Goal: Information Seeking & Learning: Learn about a topic

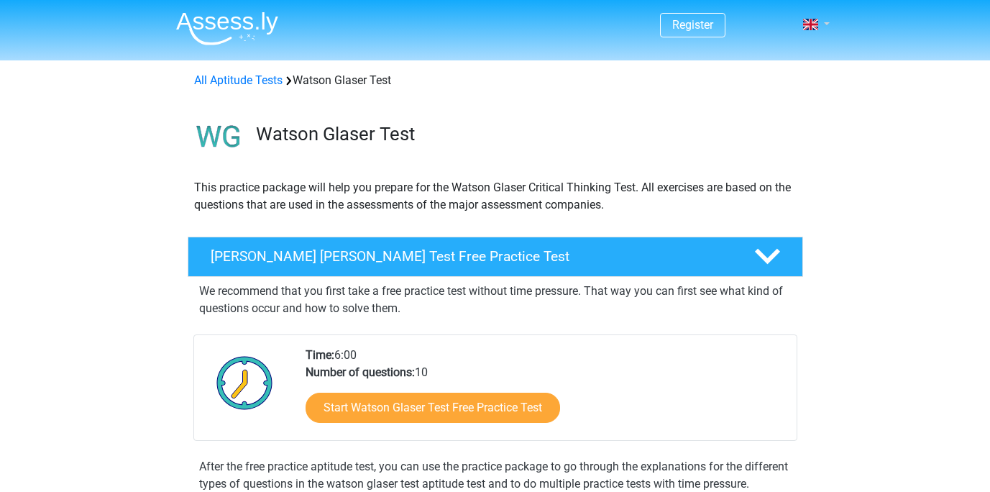
click at [808, 27] on span at bounding box center [810, 25] width 15 height 12
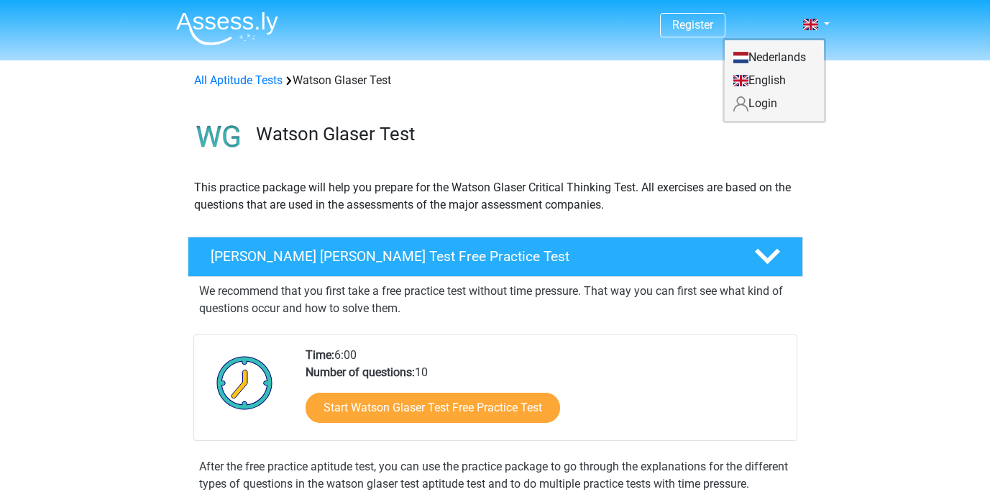
click at [764, 101] on link "Login" at bounding box center [774, 103] width 99 height 23
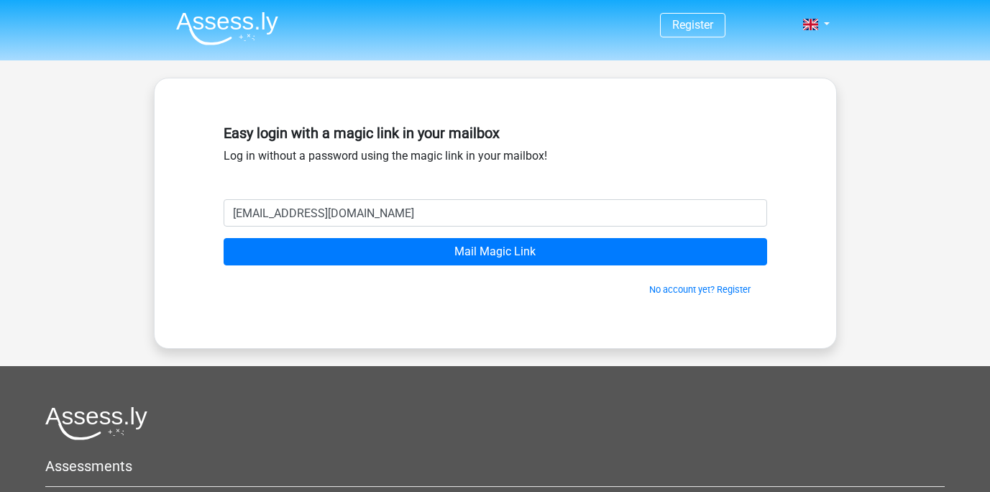
type input "alexanderwykehamwickhkam@gmail.com"
click at [224, 238] on input "Mail Magic Link" at bounding box center [496, 251] width 544 height 27
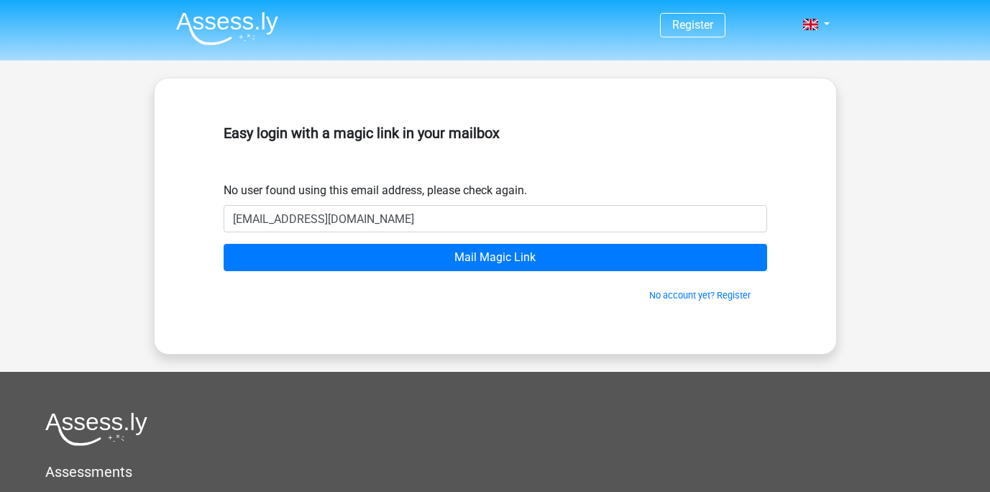
type input "alexanderwykehamwickham@gmail.com"
click at [515, 275] on div "No account yet? Register" at bounding box center [496, 286] width 544 height 31
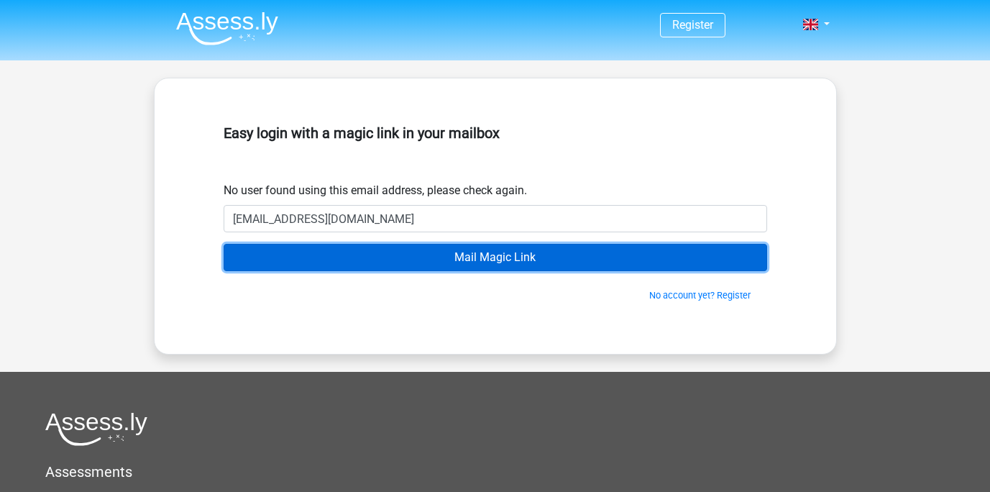
click at [492, 255] on input "Mail Magic Link" at bounding box center [496, 257] width 544 height 27
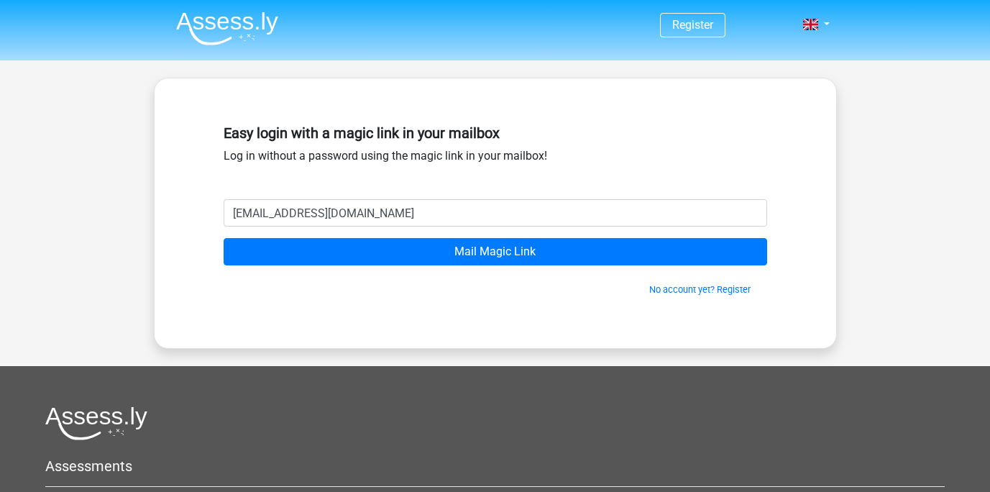
drag, startPoint x: 391, startPoint y: 220, endPoint x: 373, endPoint y: 216, distance: 19.0
click at [373, 216] on input "alexanderwykehamwickhkam@gmail.com" at bounding box center [496, 212] width 544 height 27
click at [362, 211] on input "alexanderwykehamwickhkam@gmail.com" at bounding box center [496, 212] width 544 height 27
click at [369, 211] on input "alexanderwykehamwickhkam@gmail.com" at bounding box center [496, 212] width 544 height 27
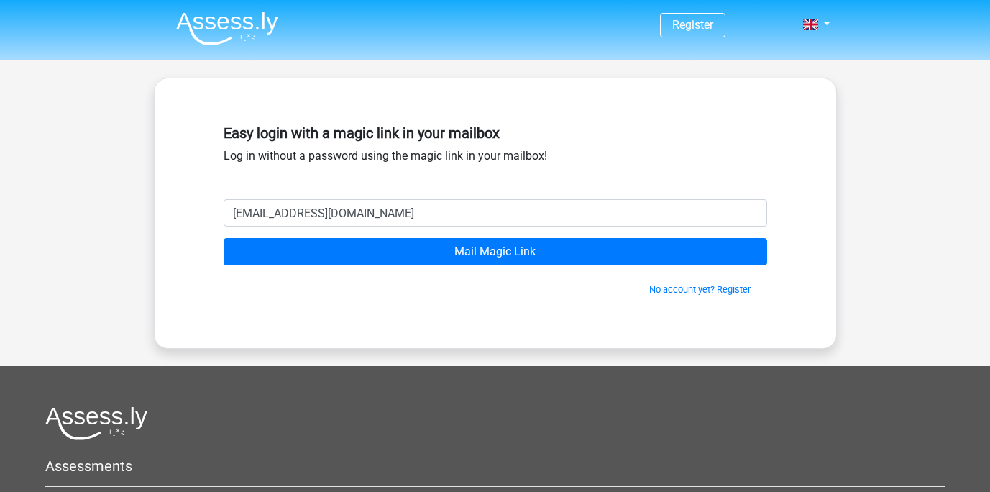
click at [471, 216] on input "alexanderwykehamwickham@gmail.com" at bounding box center [496, 212] width 544 height 27
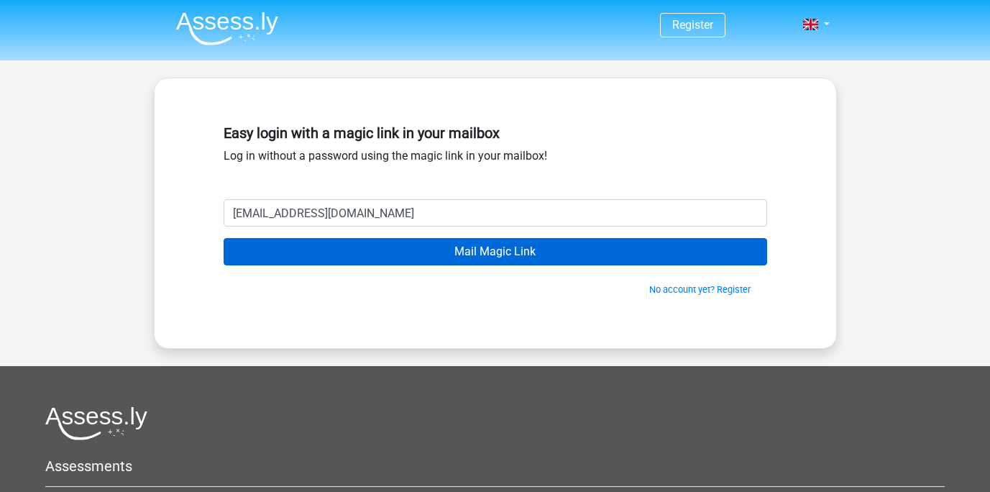
type input "alexanderwykehamwickham@gmail.com"
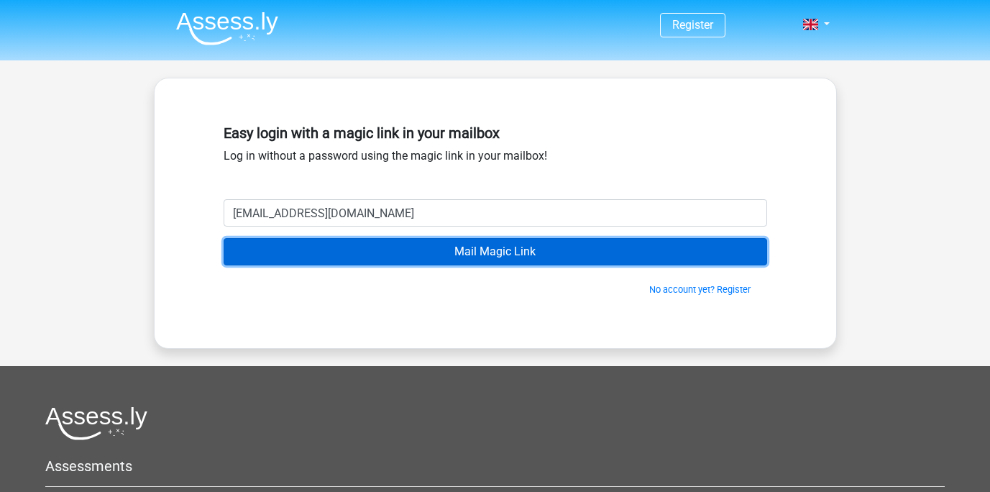
click at [548, 252] on input "Mail Magic Link" at bounding box center [496, 251] width 544 height 27
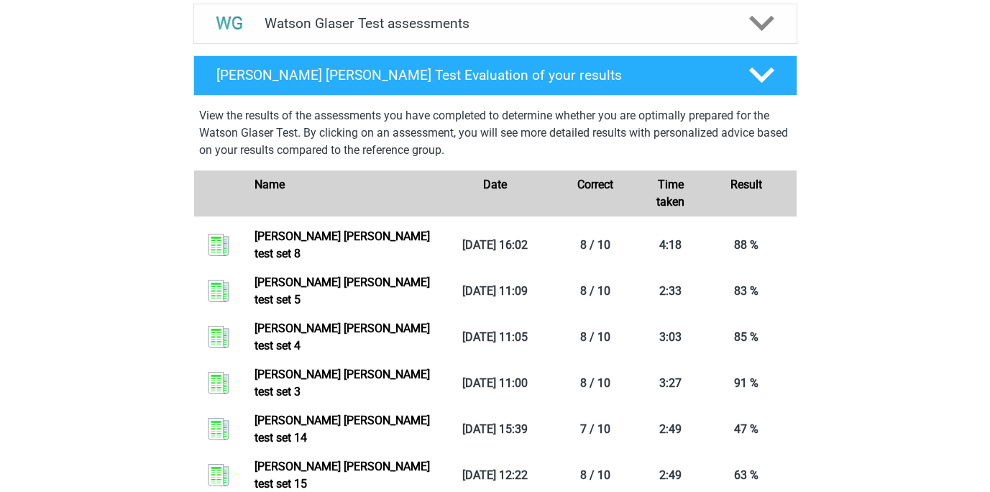
scroll to position [978, 0]
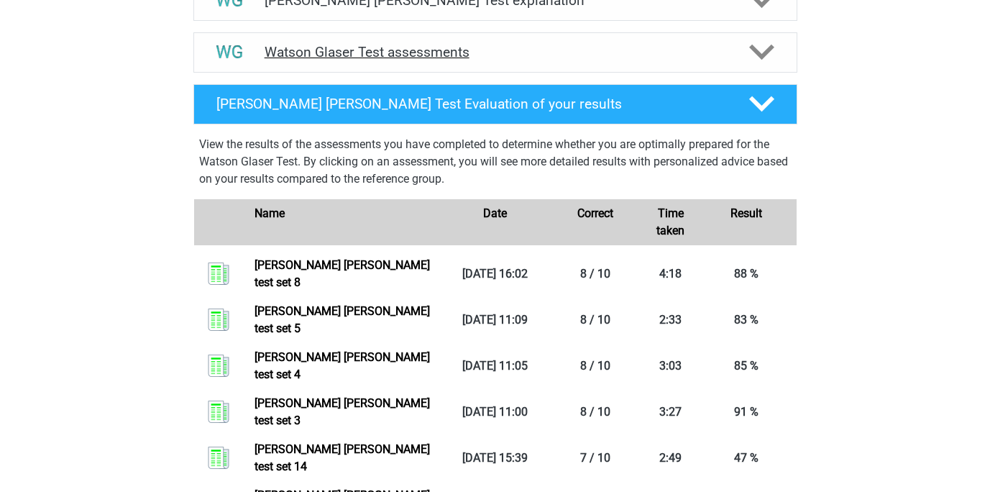
click at [406, 59] on div "Watson Glaser Test assessments" at bounding box center [495, 52] width 604 height 40
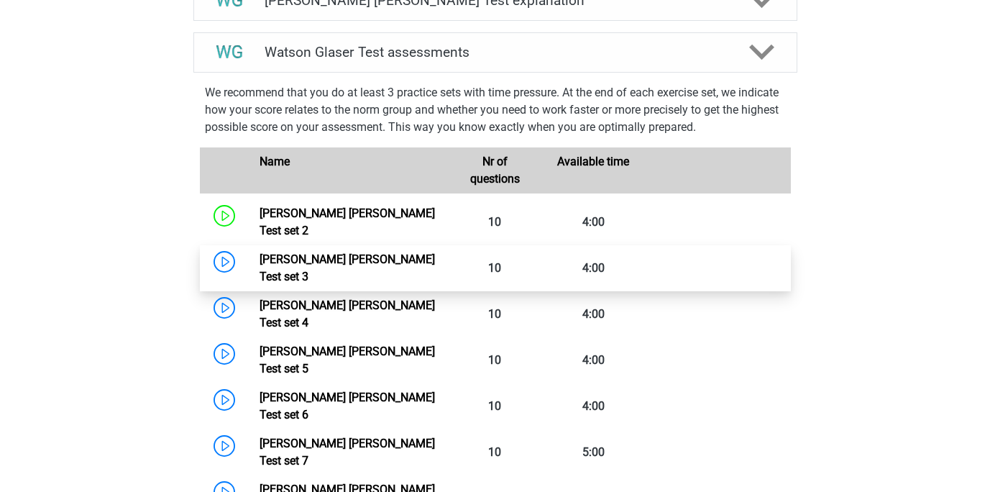
click at [338, 269] on link "Watson Glaser Test set 3" at bounding box center [347, 267] width 175 height 31
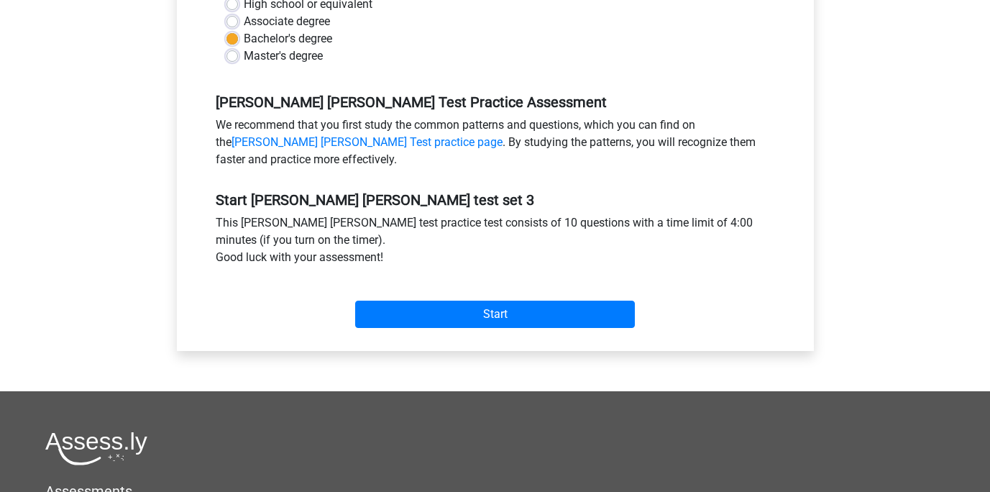
scroll to position [374, 0]
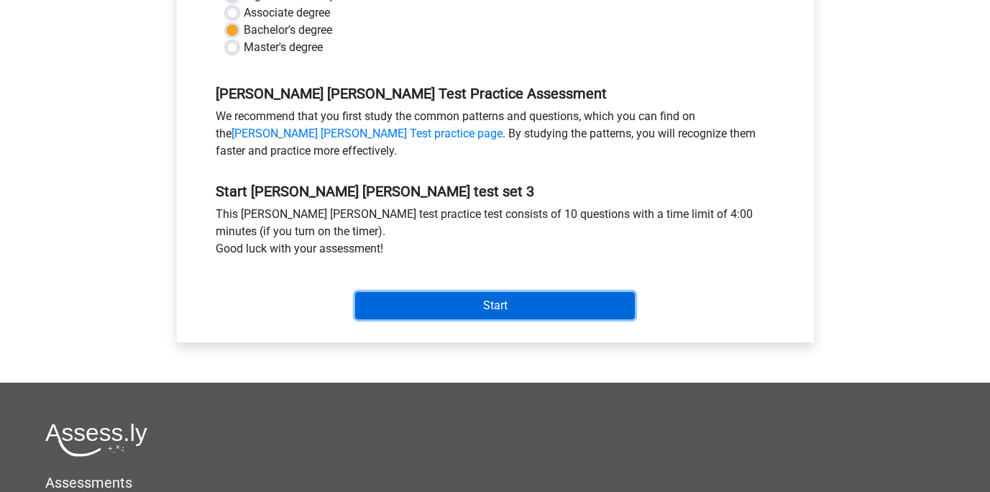
click at [502, 301] on input "Start" at bounding box center [495, 305] width 280 height 27
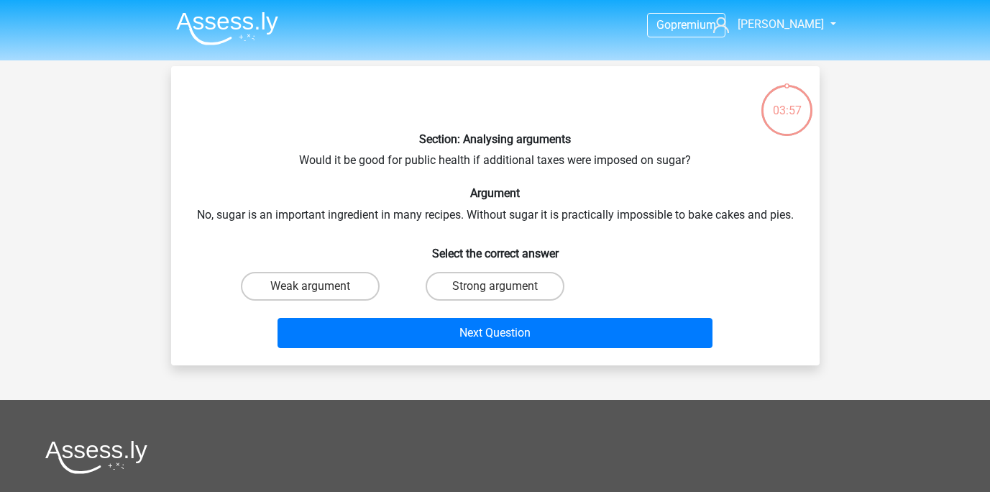
drag, startPoint x: 497, startPoint y: 298, endPoint x: 649, endPoint y: 268, distance: 154.6
click at [649, 268] on div "Weak argument Strong argument" at bounding box center [495, 286] width 555 height 40
click at [264, 288] on label "Weak argument" at bounding box center [310, 286] width 139 height 29
click at [310, 288] on input "Weak argument" at bounding box center [314, 290] width 9 height 9
radio input "true"
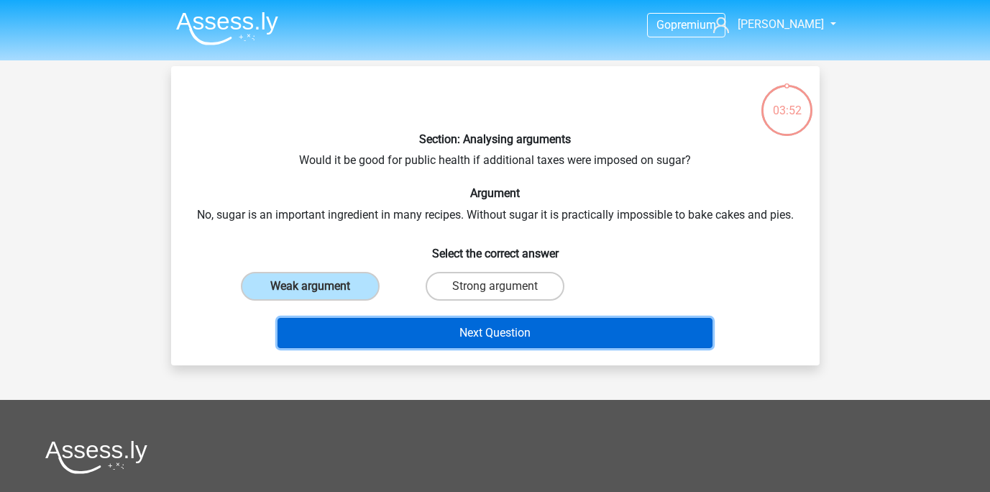
click at [368, 325] on button "Next Question" at bounding box center [495, 333] width 435 height 30
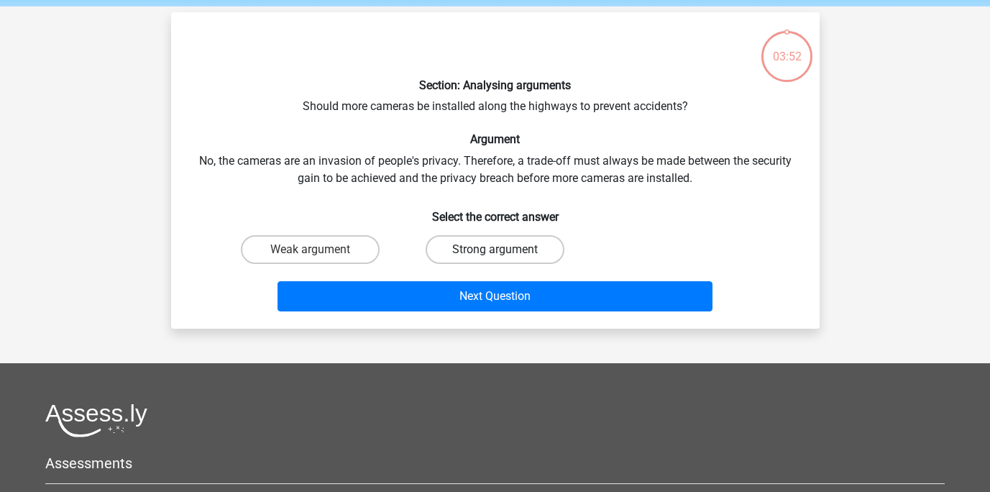
scroll to position [66, 0]
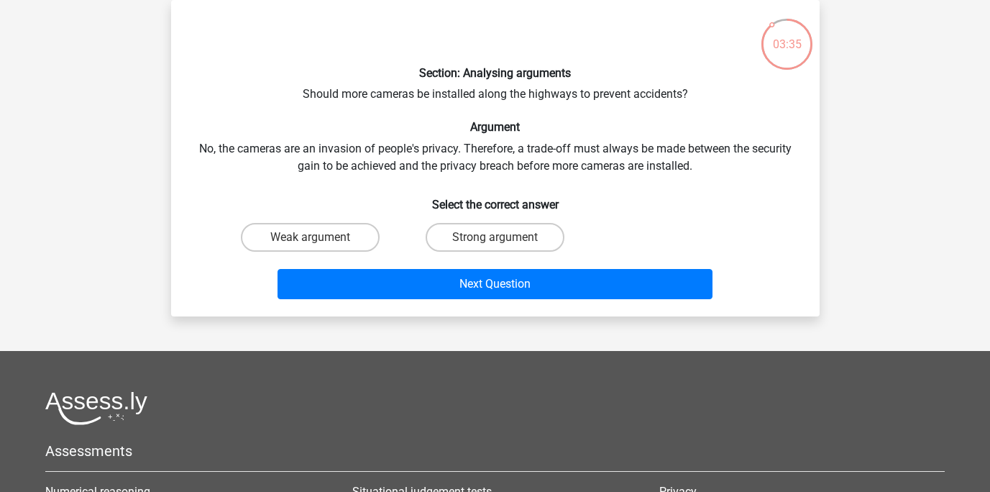
click at [316, 239] on input "Weak argument" at bounding box center [314, 241] width 9 height 9
radio input "true"
click at [474, 242] on label "Strong argument" at bounding box center [495, 237] width 139 height 29
click at [495, 242] on input "Strong argument" at bounding box center [499, 241] width 9 height 9
radio input "true"
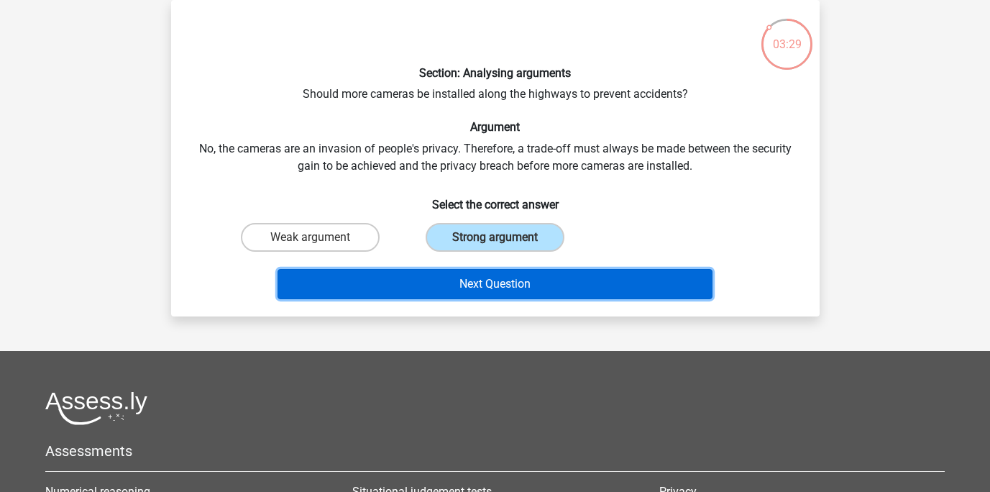
click at [526, 284] on button "Next Question" at bounding box center [495, 284] width 435 height 30
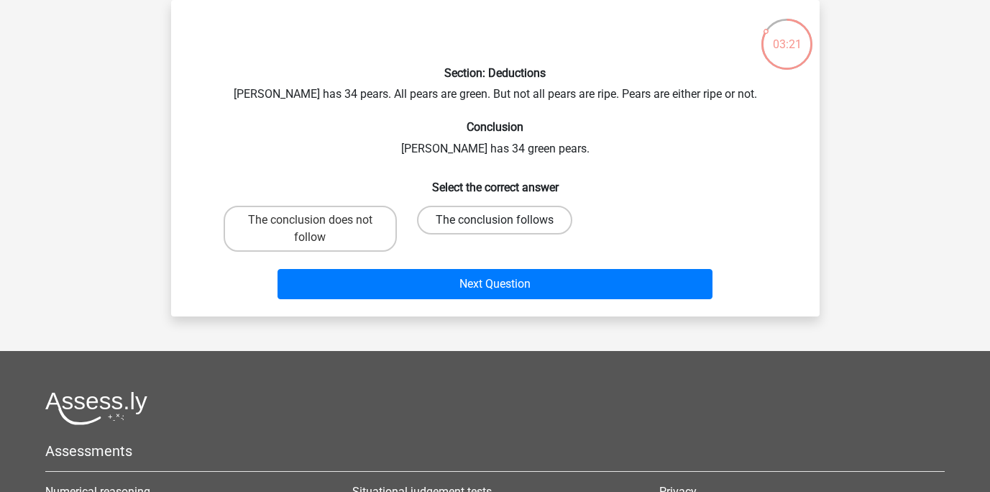
click at [452, 223] on label "The conclusion follows" at bounding box center [494, 220] width 155 height 29
click at [495, 223] on input "The conclusion follows" at bounding box center [499, 224] width 9 height 9
radio input "true"
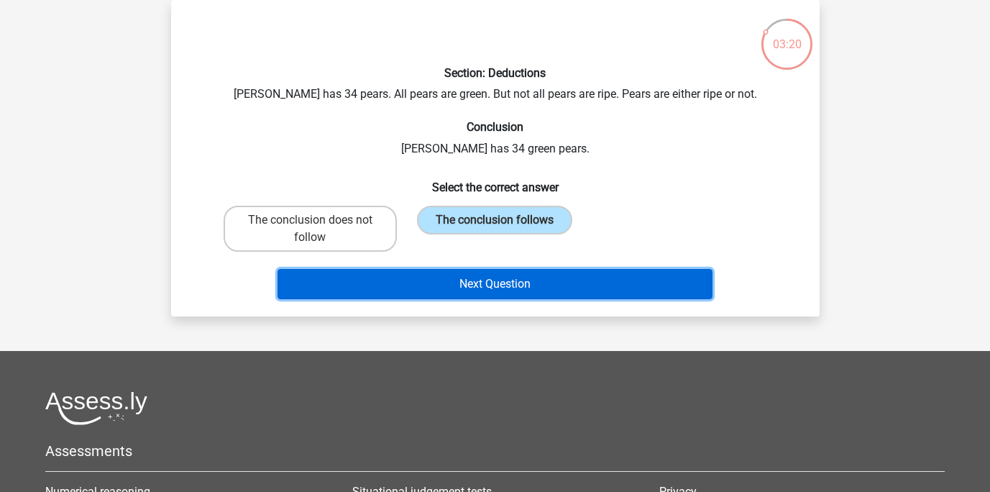
click at [443, 279] on button "Next Question" at bounding box center [495, 284] width 435 height 30
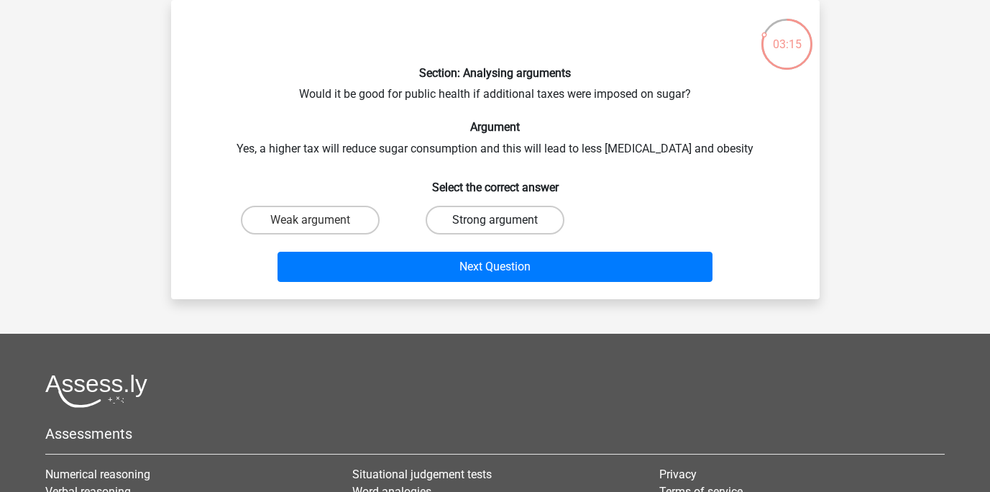
click at [460, 224] on label "Strong argument" at bounding box center [495, 220] width 139 height 29
click at [495, 224] on input "Strong argument" at bounding box center [499, 224] width 9 height 9
radio input "true"
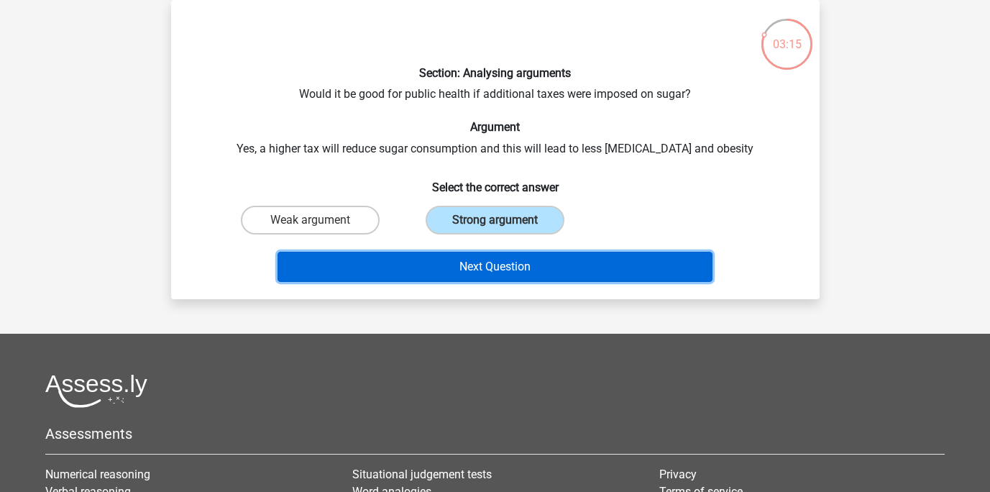
click at [421, 280] on button "Next Question" at bounding box center [495, 267] width 435 height 30
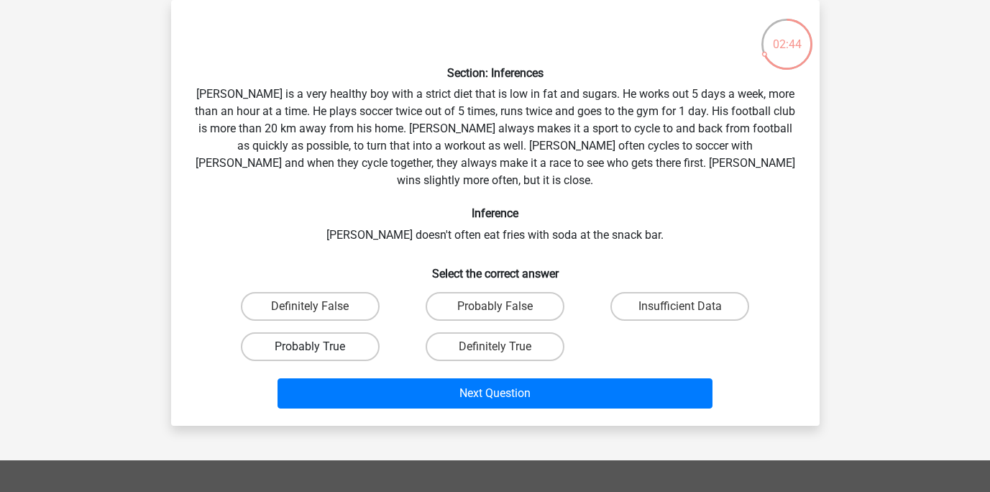
click at [348, 335] on label "Probably True" at bounding box center [310, 346] width 139 height 29
click at [319, 347] on input "Probably True" at bounding box center [314, 351] width 9 height 9
radio input "true"
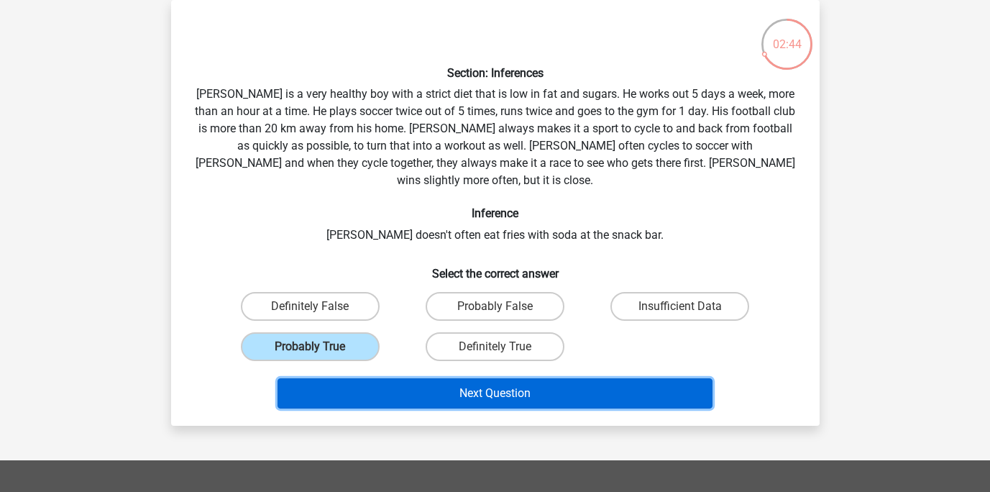
click at [400, 378] on button "Next Question" at bounding box center [495, 393] width 435 height 30
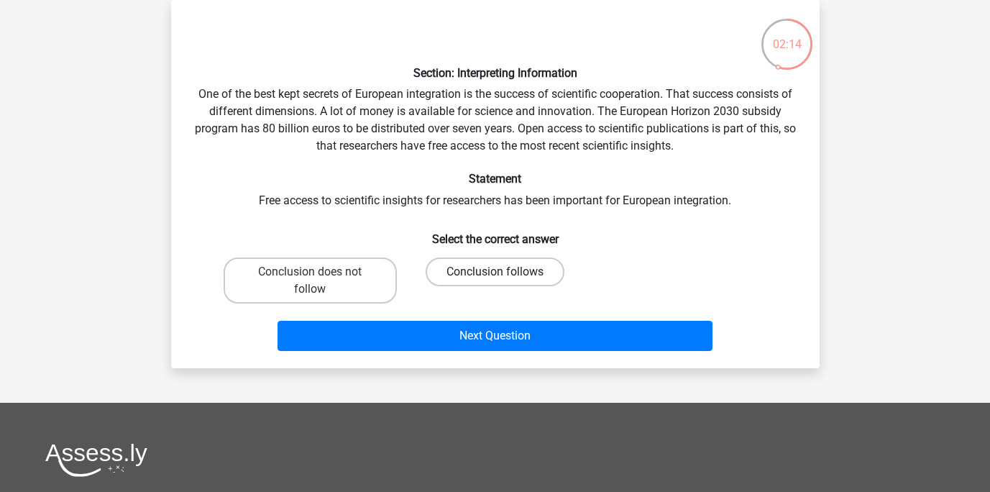
click at [460, 266] on label "Conclusion follows" at bounding box center [495, 271] width 139 height 29
click at [495, 272] on input "Conclusion follows" at bounding box center [499, 276] width 9 height 9
radio input "true"
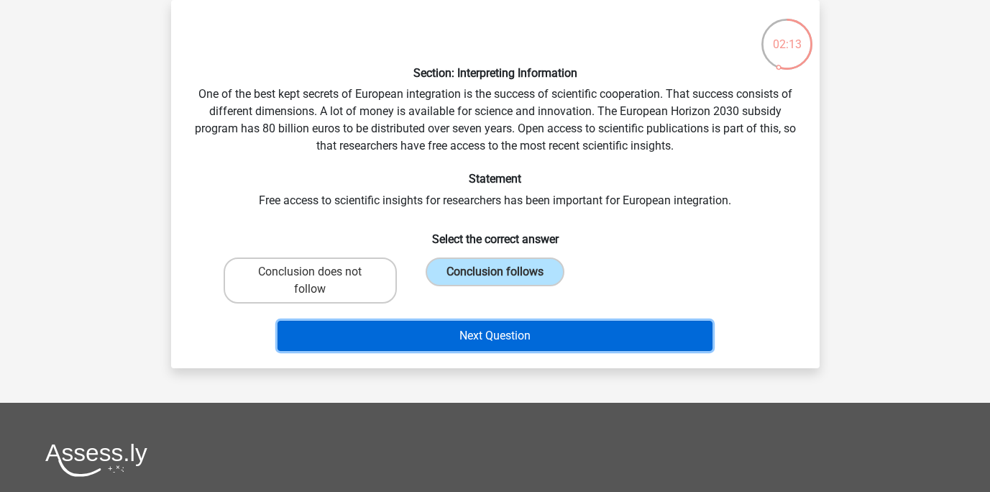
click at [429, 338] on button "Next Question" at bounding box center [495, 336] width 435 height 30
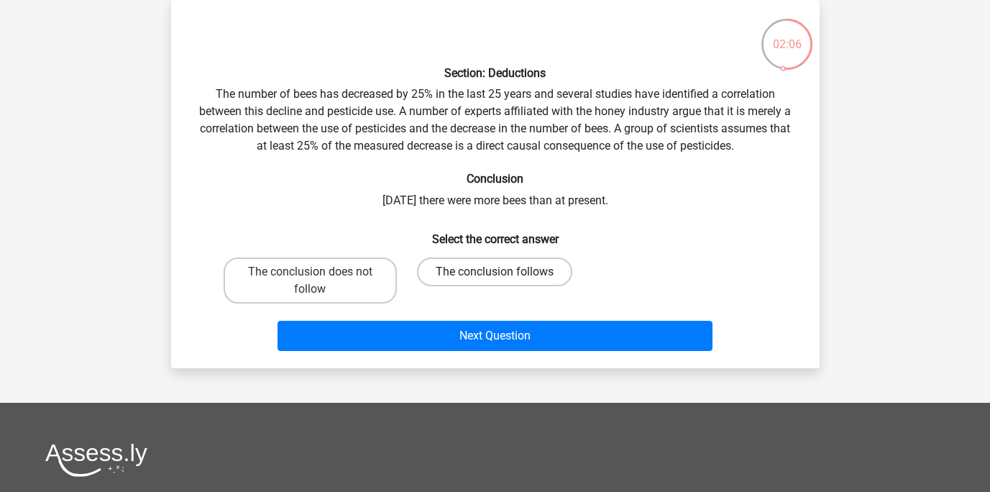
click at [460, 274] on label "The conclusion follows" at bounding box center [494, 271] width 155 height 29
click at [495, 274] on input "The conclusion follows" at bounding box center [499, 276] width 9 height 9
radio input "true"
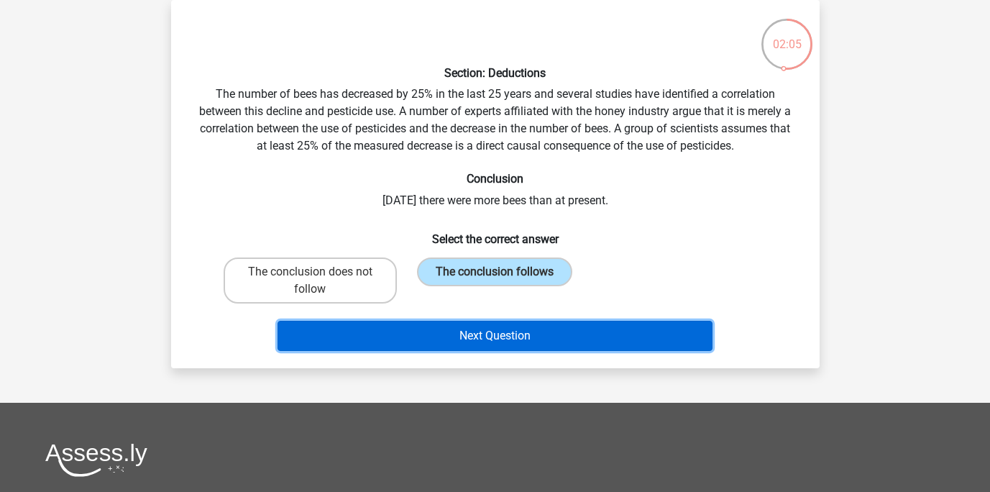
click at [433, 338] on button "Next Question" at bounding box center [495, 336] width 435 height 30
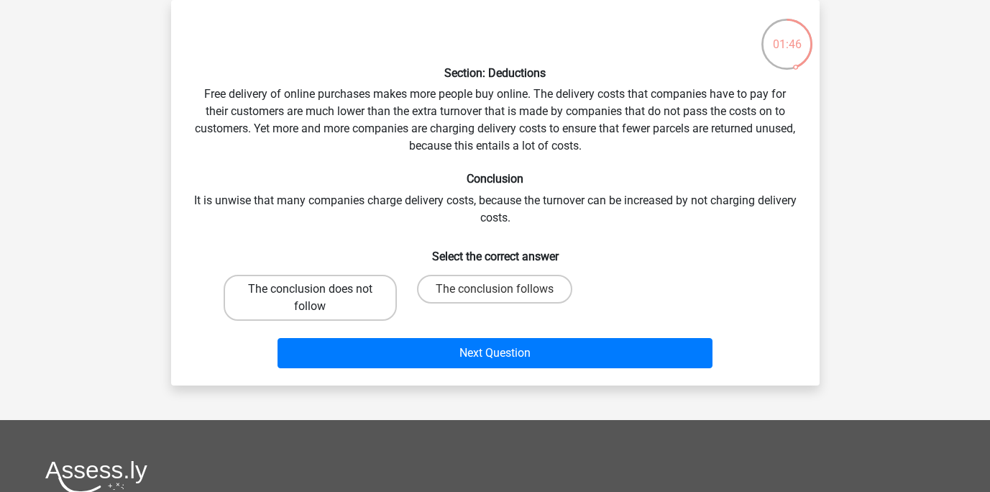
click at [344, 305] on label "The conclusion does not follow" at bounding box center [310, 298] width 173 height 46
click at [319, 298] on input "The conclusion does not follow" at bounding box center [314, 293] width 9 height 9
radio input "true"
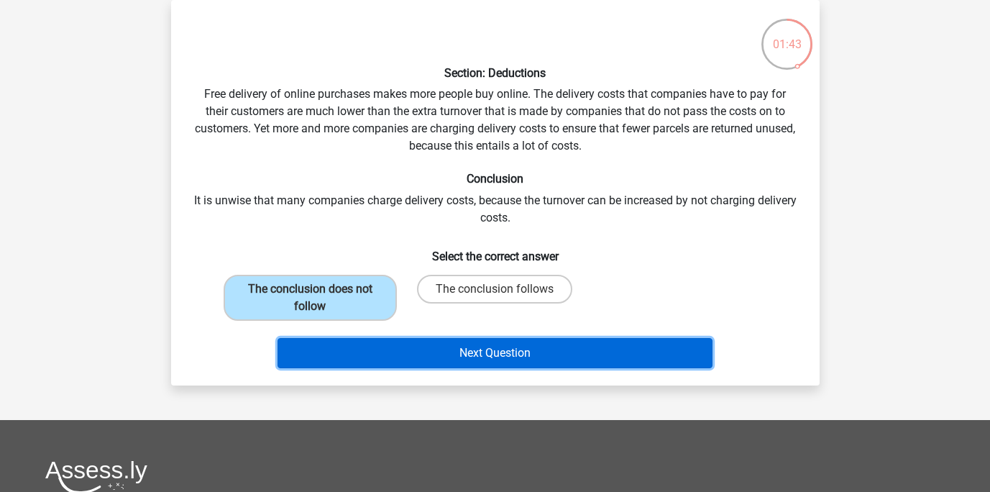
click at [407, 344] on button "Next Question" at bounding box center [495, 353] width 435 height 30
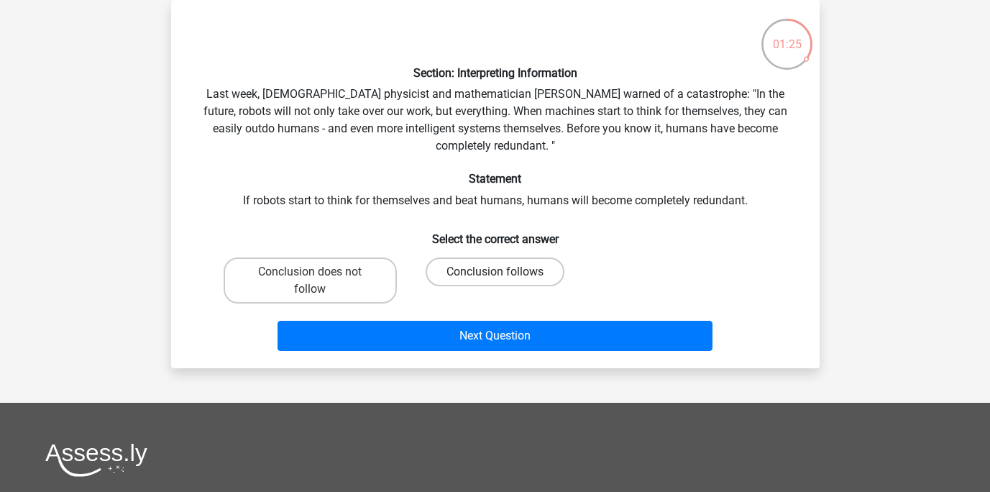
click at [477, 277] on label "Conclusion follows" at bounding box center [495, 271] width 139 height 29
click at [495, 277] on input "Conclusion follows" at bounding box center [499, 276] width 9 height 9
radio input "true"
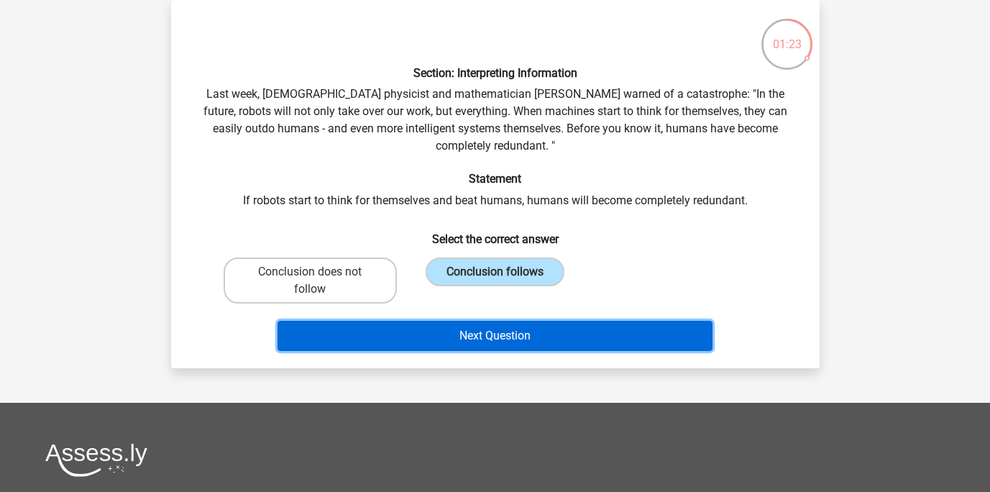
click at [482, 323] on button "Next Question" at bounding box center [495, 336] width 435 height 30
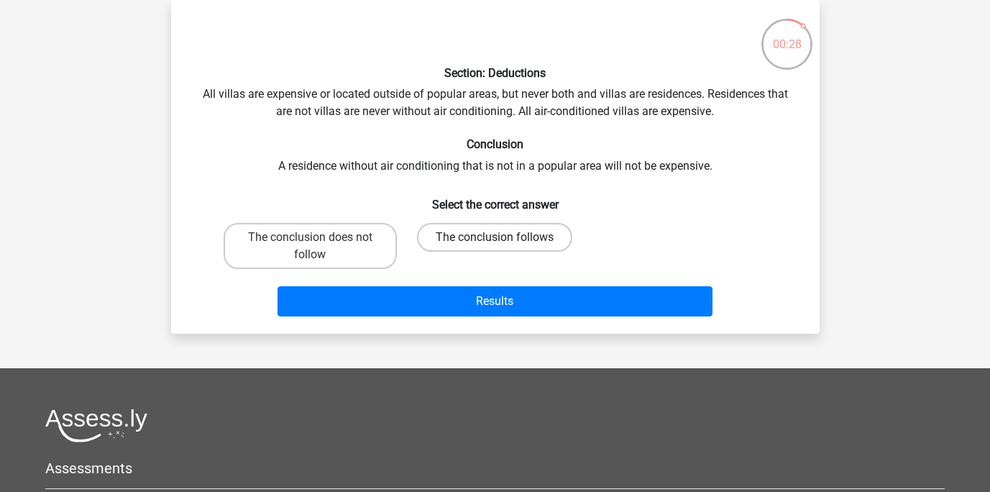
click at [511, 242] on label "The conclusion follows" at bounding box center [494, 237] width 155 height 29
click at [504, 242] on input "The conclusion follows" at bounding box center [499, 241] width 9 height 9
radio input "true"
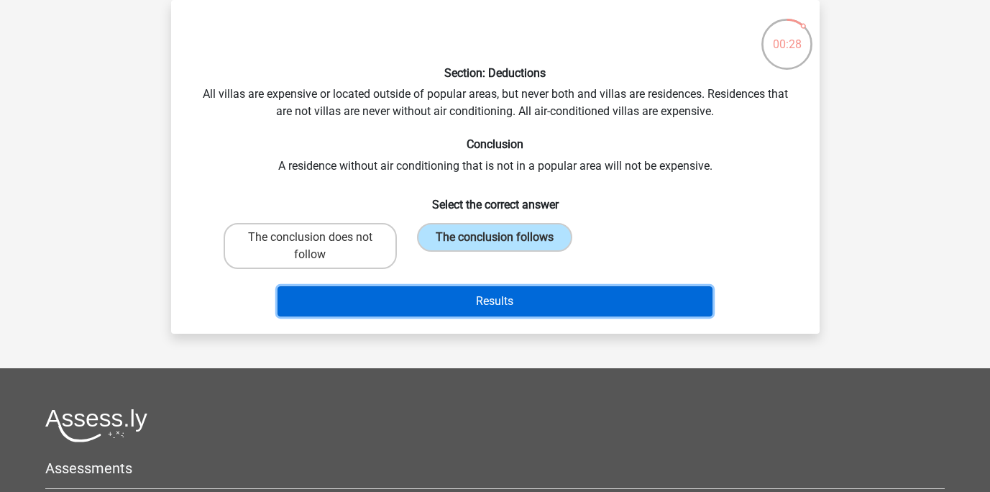
click at [478, 291] on button "Results" at bounding box center [495, 301] width 435 height 30
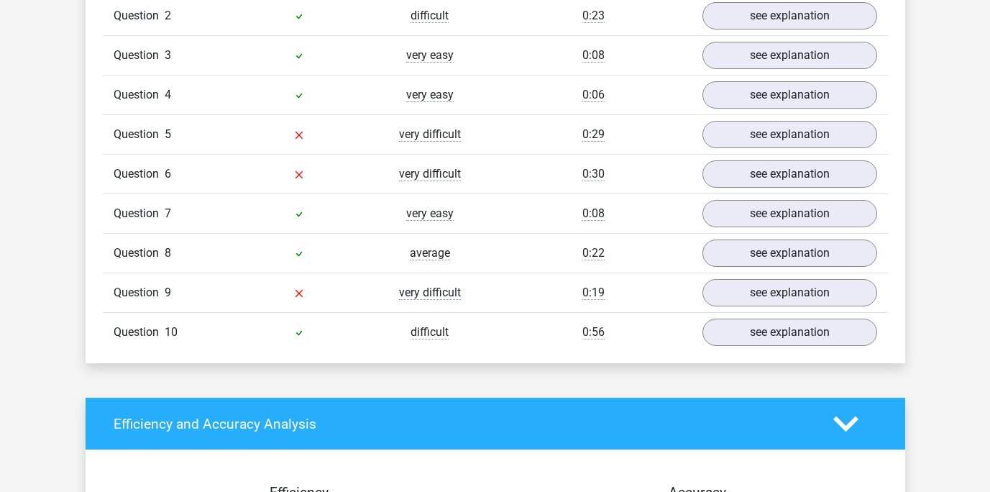
scroll to position [1260, 0]
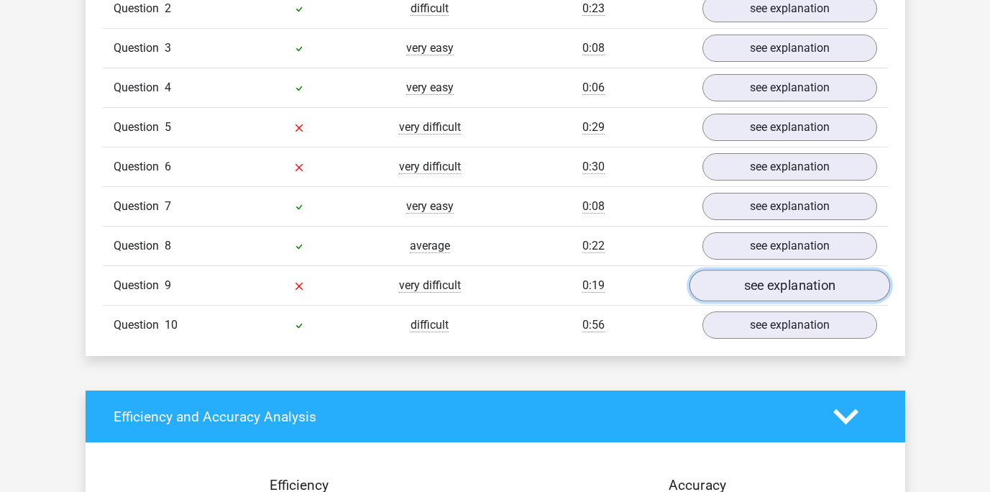
click at [713, 286] on link "see explanation" at bounding box center [789, 286] width 201 height 32
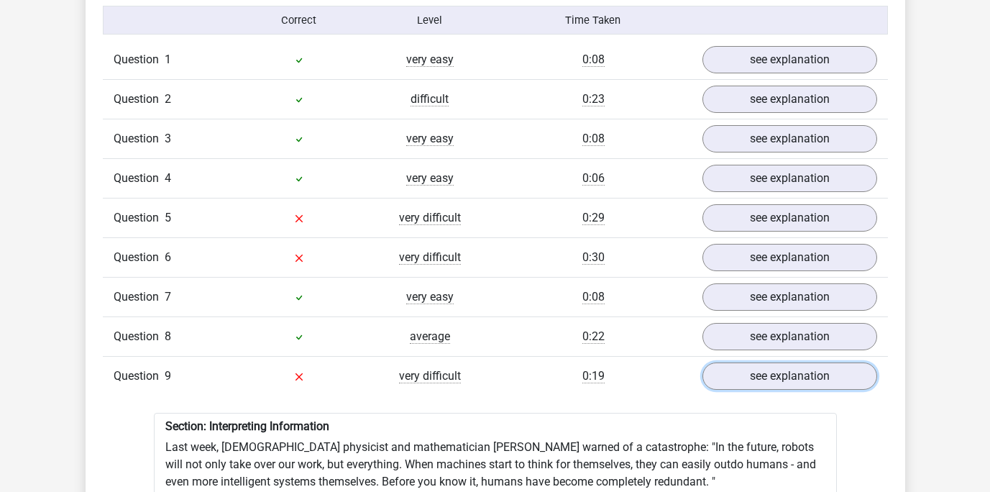
scroll to position [1154, 0]
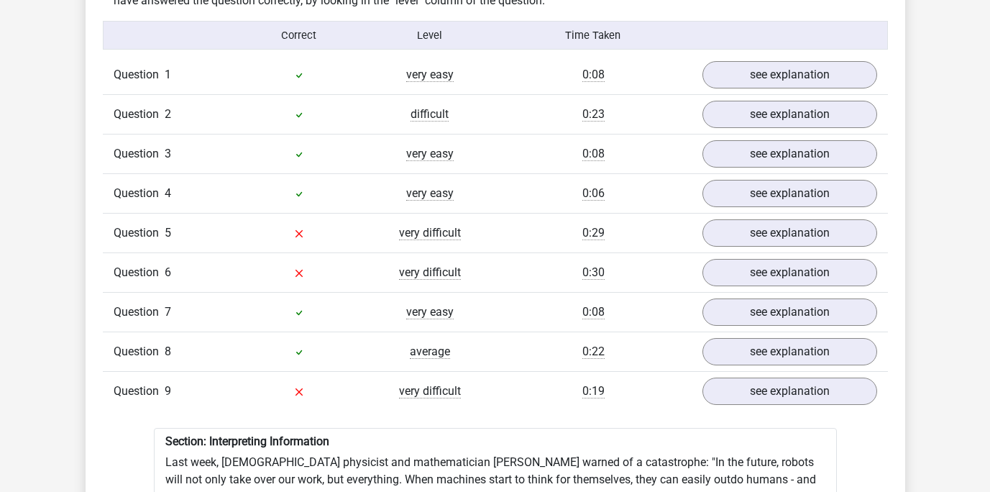
click at [740, 257] on div "Question 6 very difficult 0:30 see explanation" at bounding box center [495, 272] width 785 height 40
click at [739, 263] on link "see explanation" at bounding box center [789, 273] width 201 height 32
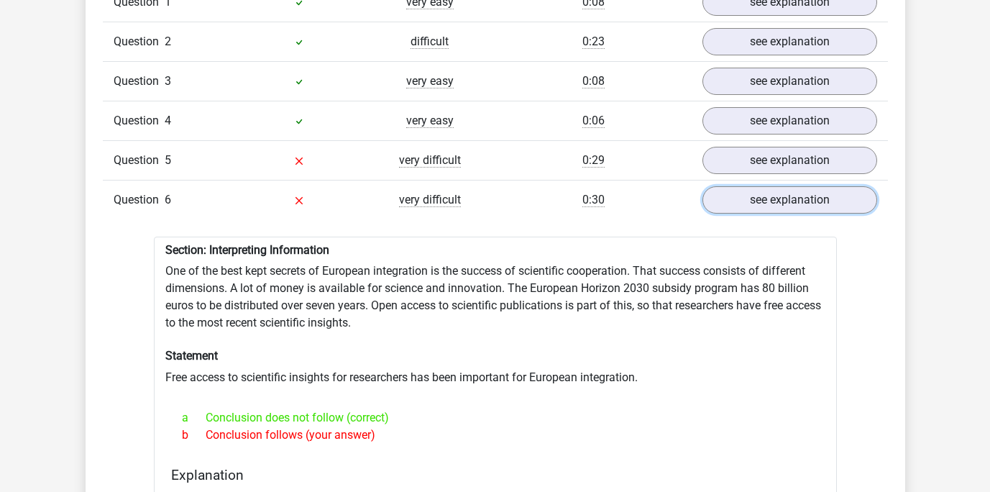
scroll to position [1187, 0]
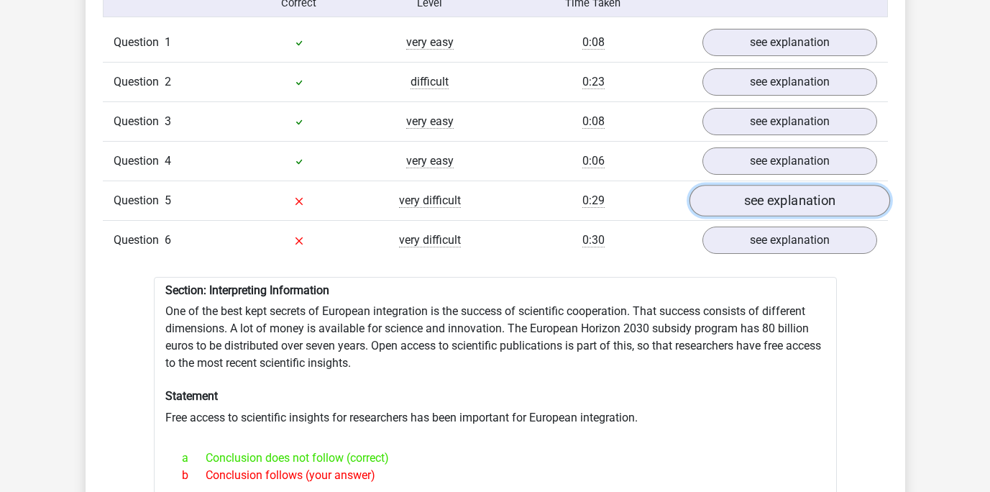
click at [839, 205] on link "see explanation" at bounding box center [789, 201] width 201 height 32
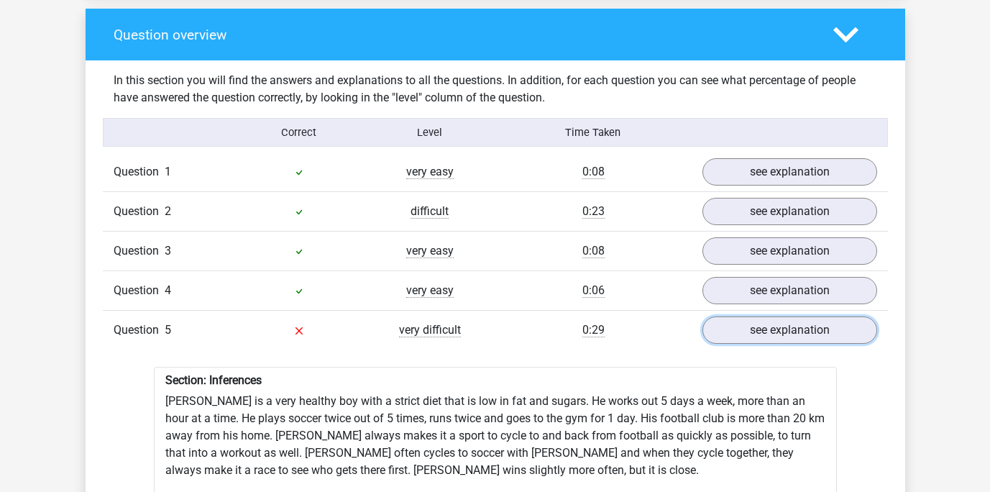
scroll to position [1062, 0]
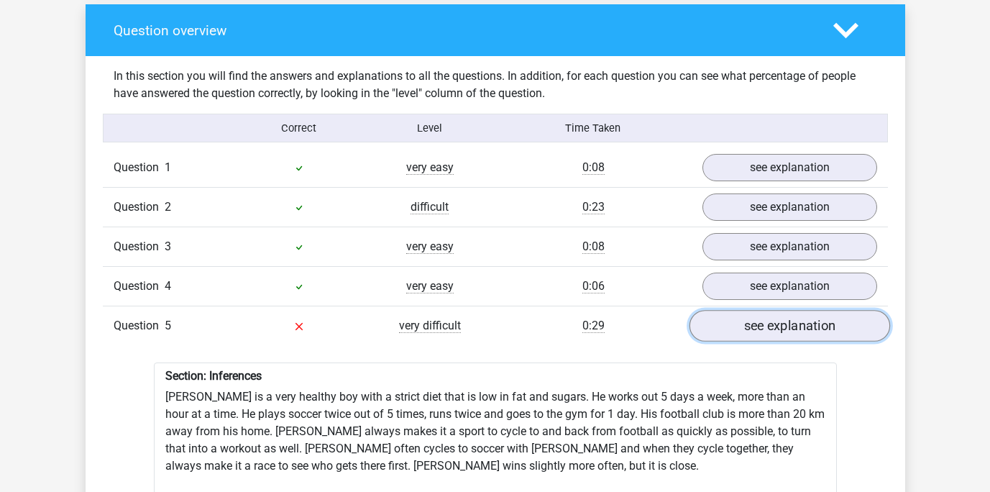
click at [782, 329] on link "see explanation" at bounding box center [789, 326] width 201 height 32
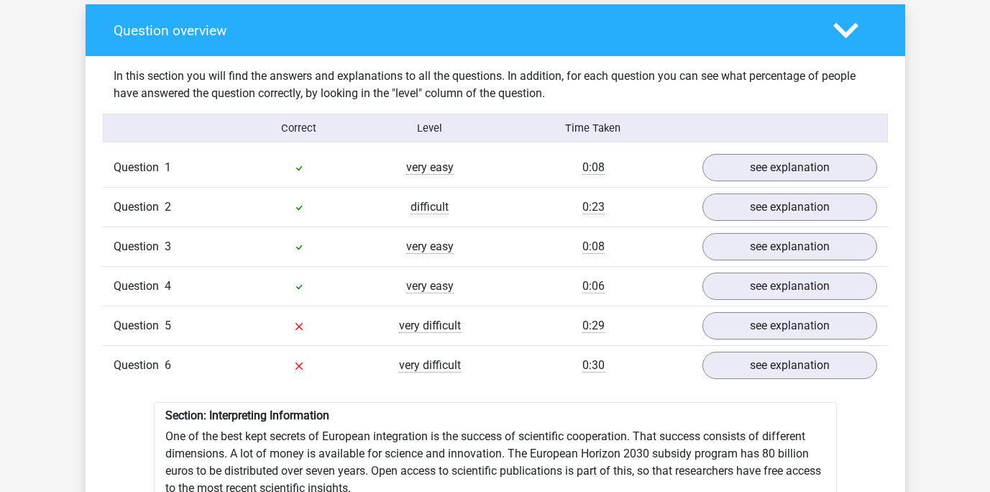
click at [788, 224] on div "Question 2 difficult 0:23 see explanation" at bounding box center [495, 207] width 785 height 40
click at [787, 206] on link "see explanation" at bounding box center [789, 207] width 201 height 32
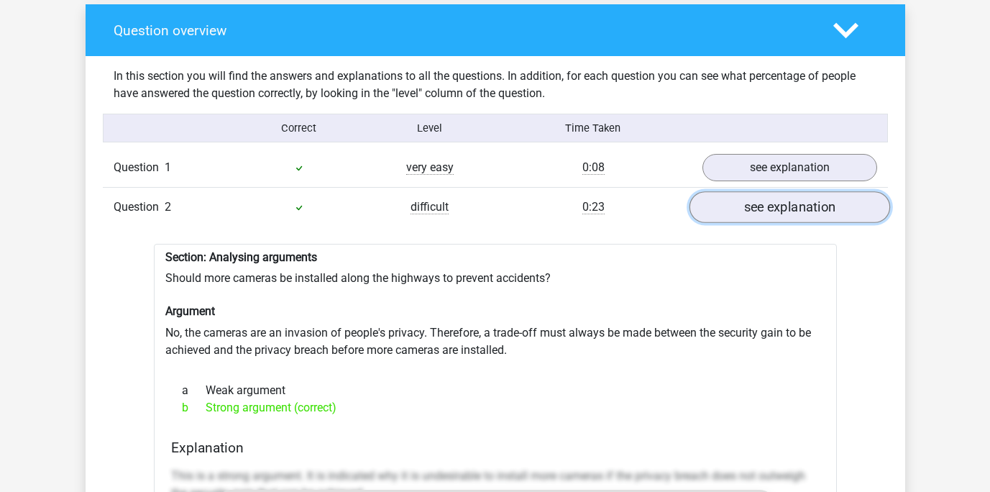
click at [787, 206] on link "see explanation" at bounding box center [789, 207] width 201 height 32
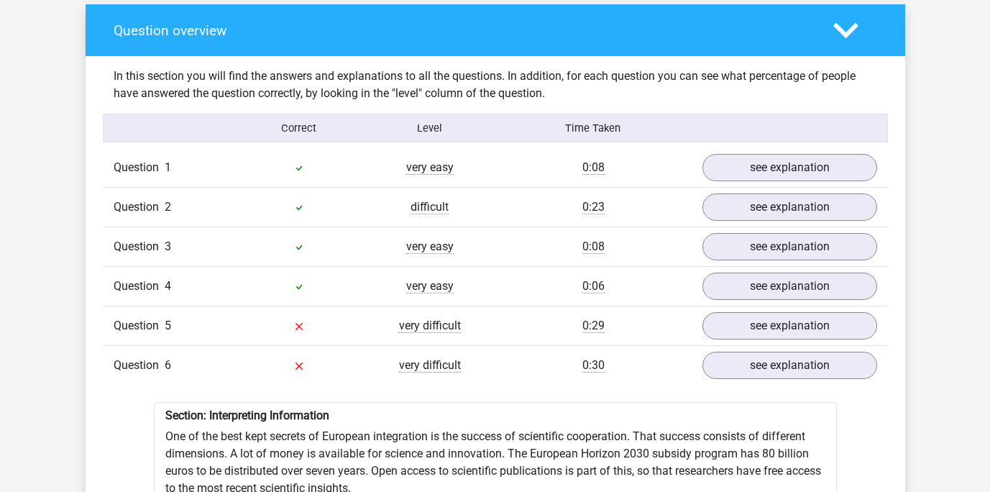
click at [790, 342] on div "Question 5 very difficult 0:29 see explanation" at bounding box center [495, 326] width 785 height 40
click at [792, 362] on link "see explanation" at bounding box center [789, 366] width 201 height 32
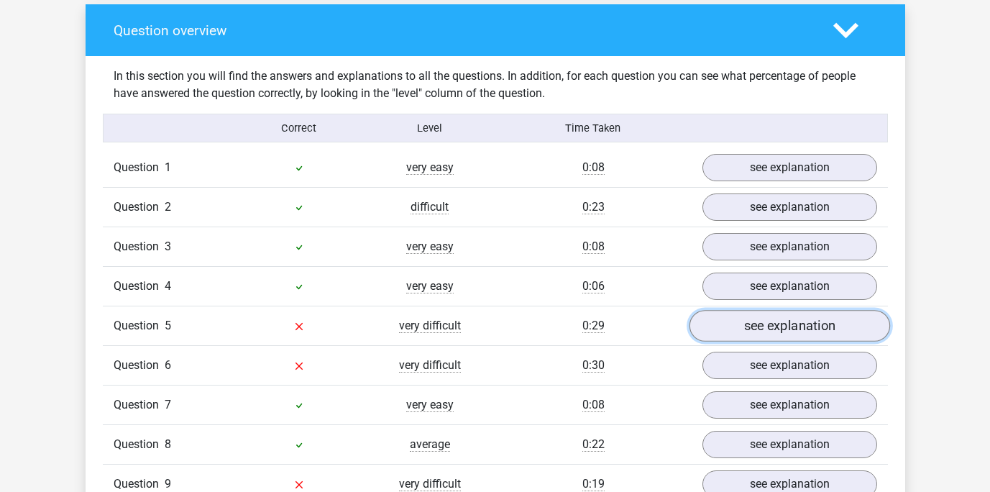
click at [782, 329] on link "see explanation" at bounding box center [789, 326] width 201 height 32
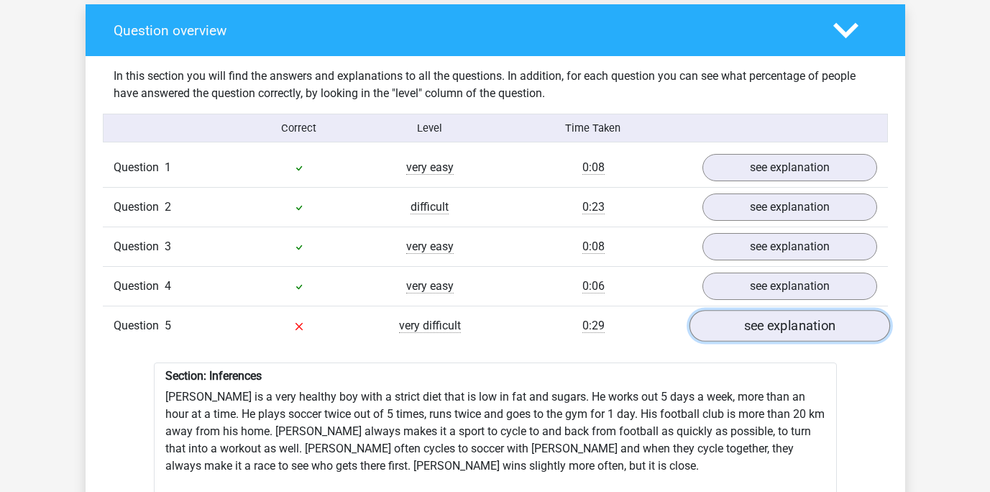
click at [782, 329] on link "see explanation" at bounding box center [789, 326] width 201 height 32
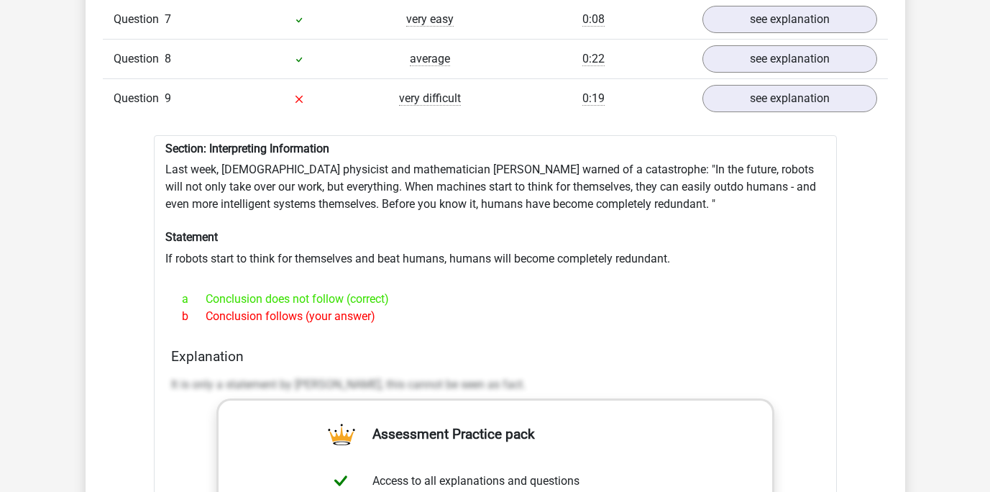
scroll to position [1441, 0]
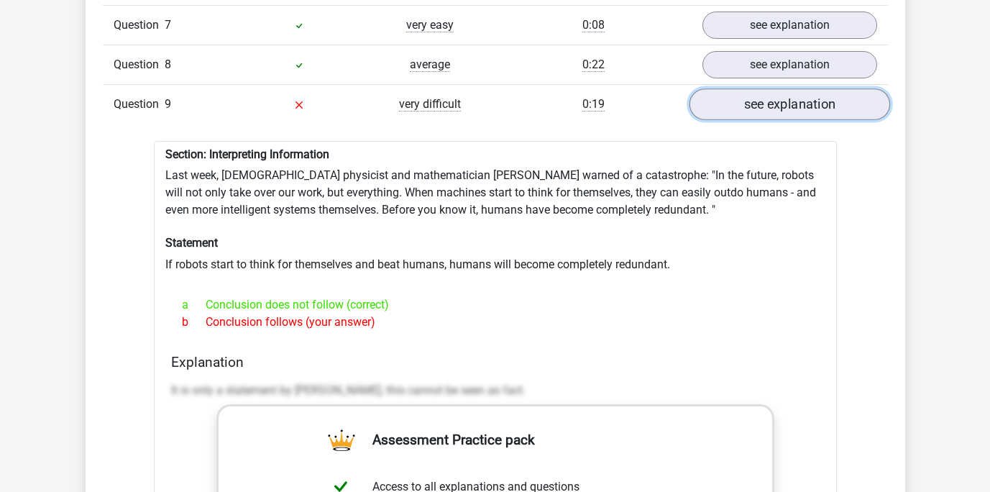
click at [832, 111] on link "see explanation" at bounding box center [789, 104] width 201 height 32
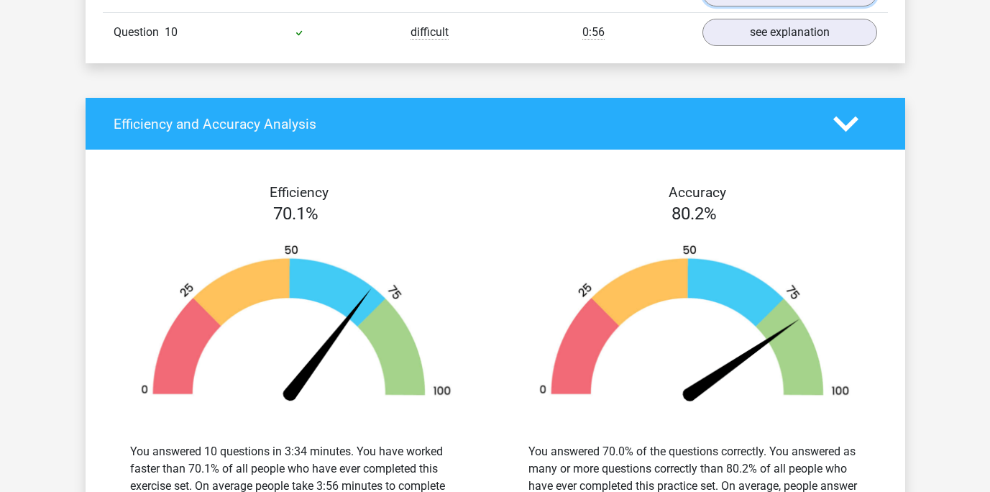
scroll to position [1558, 0]
